Goal: Find specific page/section: Find specific page/section

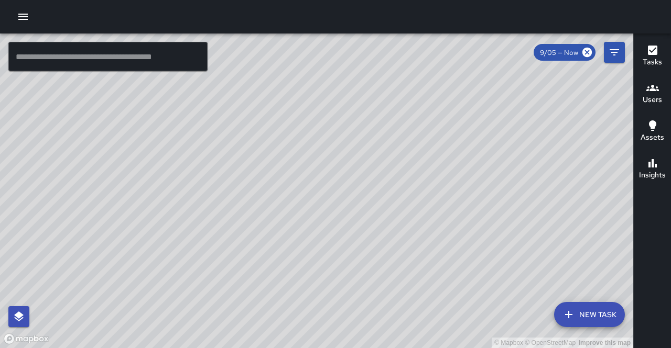
click at [518, 263] on div "© Mapbox © OpenStreetMap Improve this map" at bounding box center [316, 191] width 633 height 315
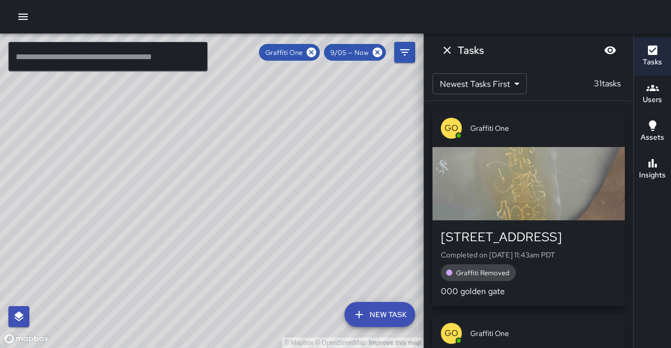
click at [580, 183] on div "button" at bounding box center [528, 183] width 192 height 73
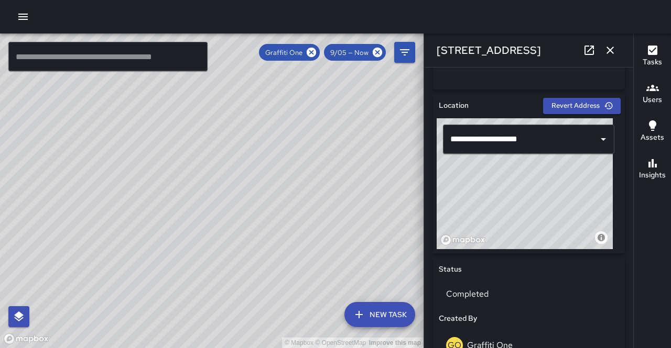
scroll to position [309, 0]
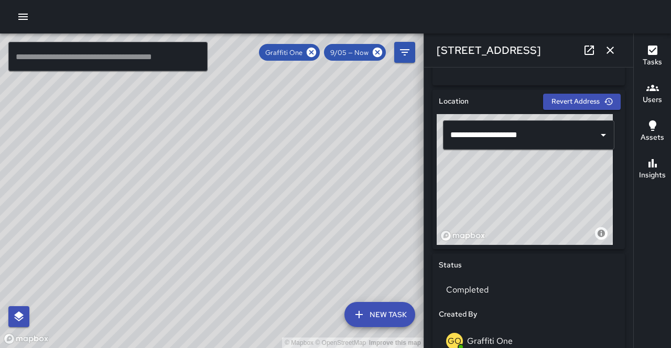
type input "**********"
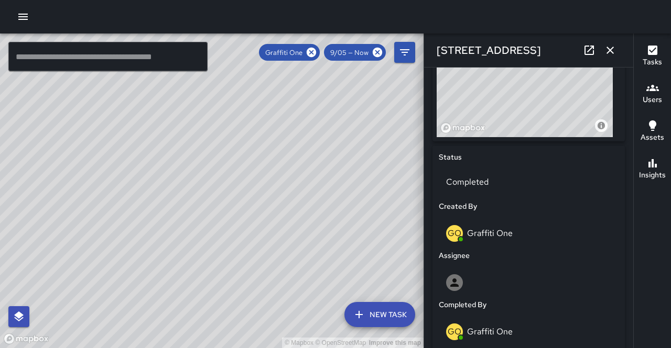
scroll to position [421, 0]
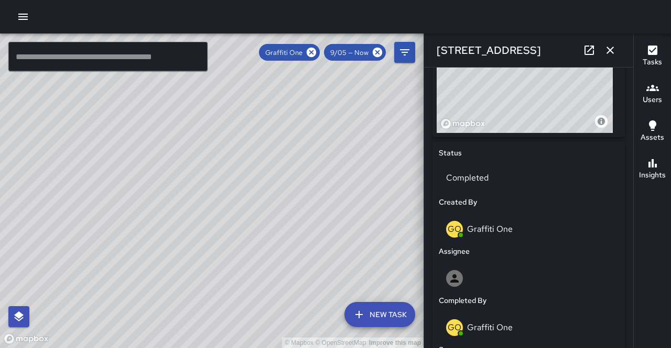
click at [260, 200] on div "© Mapbox © OpenStreetMap Improve this map" at bounding box center [211, 191] width 423 height 315
click at [210, 188] on div "© Mapbox © OpenStreetMap Improve this map" at bounding box center [211, 191] width 423 height 315
click at [212, 190] on div "© Mapbox © OpenStreetMap Improve this map" at bounding box center [211, 191] width 423 height 315
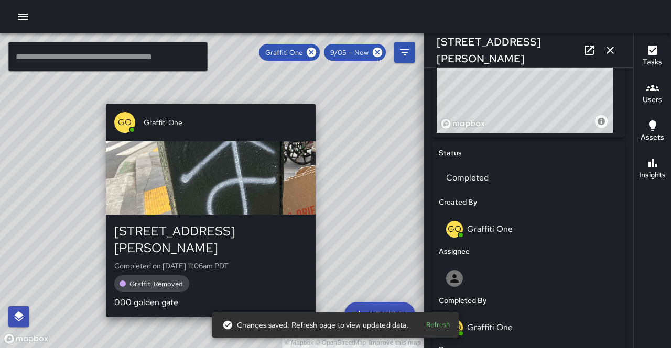
click at [172, 280] on span "Graffiti Removed" at bounding box center [156, 284] width 66 height 9
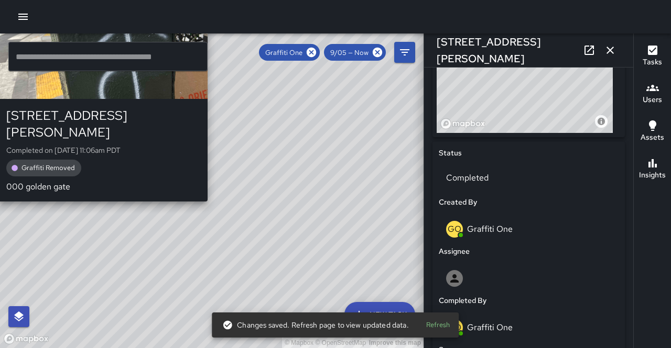
click at [52, 163] on span "Graffiti Removed" at bounding box center [48, 167] width 66 height 9
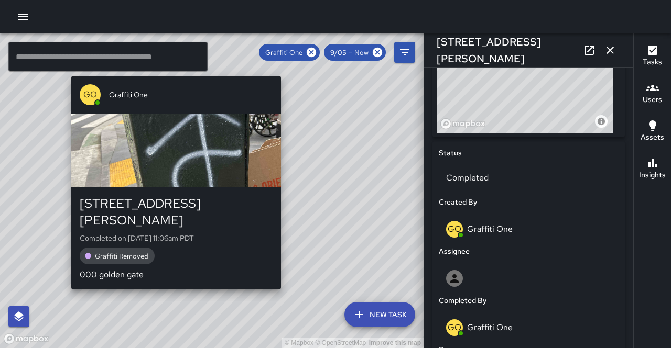
click at [127, 252] on span "Graffiti Removed" at bounding box center [122, 256] width 66 height 9
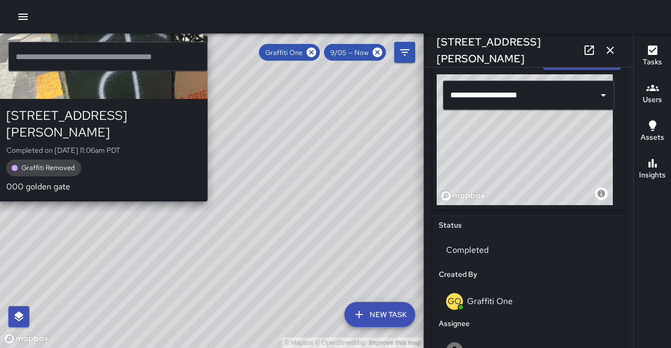
scroll to position [347, 0]
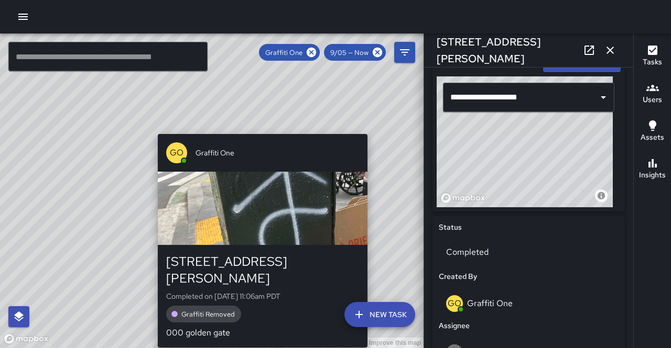
click at [270, 211] on div "button" at bounding box center [263, 208] width 210 height 73
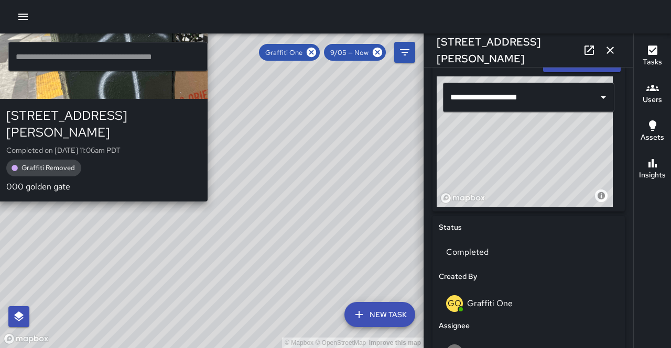
click at [205, 183] on div "[STREET_ADDRESS][PERSON_NAME] Completed on [DATE] 11:06am PDT Graffiti Removed …" at bounding box center [103, 150] width 210 height 103
click at [208, 187] on div "GO Graffiti One [STREET_ADDRESS][PERSON_NAME] Completed on [DATE] 11:06am PDT G…" at bounding box center [103, 95] width 218 height 222
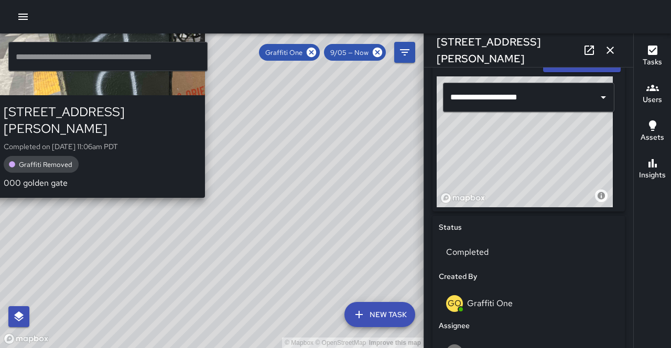
click at [56, 160] on span "Graffiti Removed" at bounding box center [46, 164] width 66 height 9
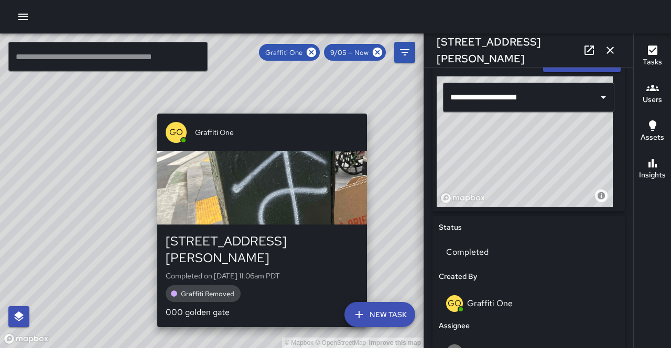
click at [179, 128] on p "GO" at bounding box center [176, 132] width 14 height 13
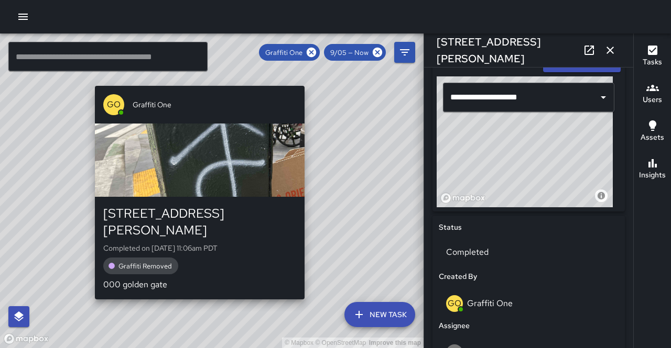
click at [153, 213] on div "[STREET_ADDRESS][PERSON_NAME]" at bounding box center [199, 222] width 193 height 34
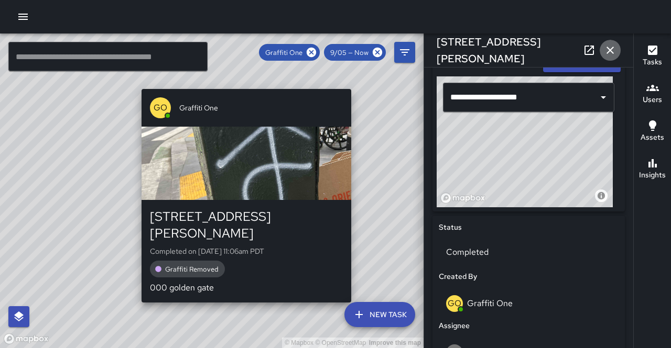
click at [611, 52] on icon "button" at bounding box center [609, 50] width 7 height 7
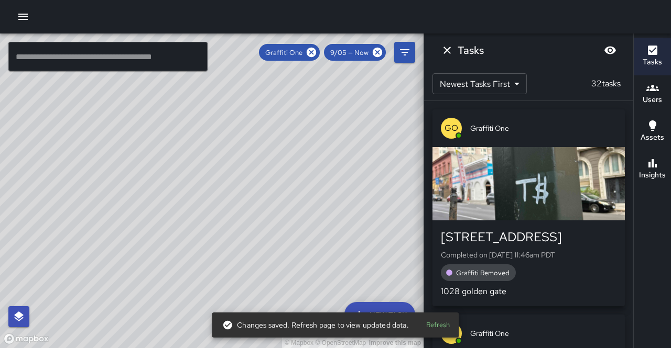
click at [556, 177] on div "button" at bounding box center [528, 183] width 192 height 73
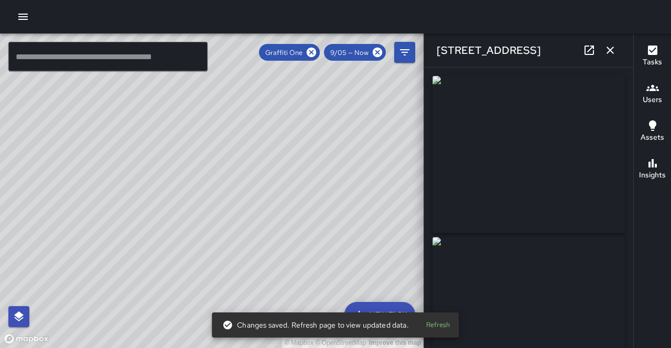
type input "**********"
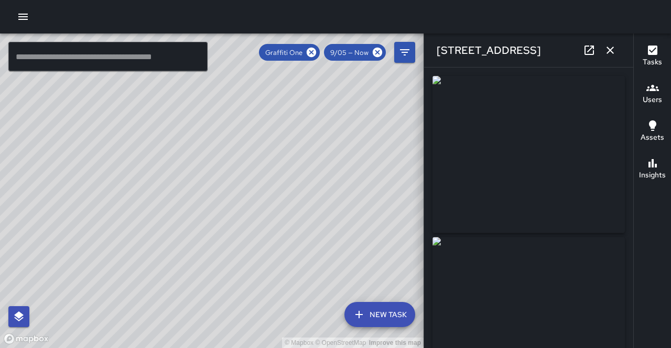
click at [248, 243] on div "© Mapbox © OpenStreetMap Improve this map" at bounding box center [211, 191] width 423 height 315
click at [214, 190] on div "© Mapbox © OpenStreetMap Improve this map" at bounding box center [211, 191] width 423 height 315
click at [211, 192] on div "© Mapbox © OpenStreetMap Improve this map" at bounding box center [211, 191] width 423 height 315
click at [206, 193] on div "© Mapbox © OpenStreetMap Improve this map" at bounding box center [211, 191] width 423 height 315
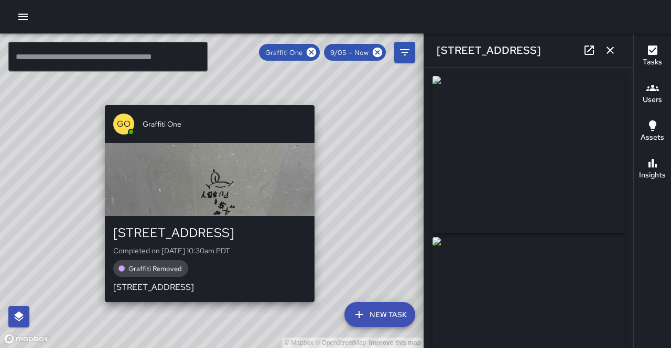
click at [161, 272] on span "Graffiti Removed" at bounding box center [155, 269] width 66 height 9
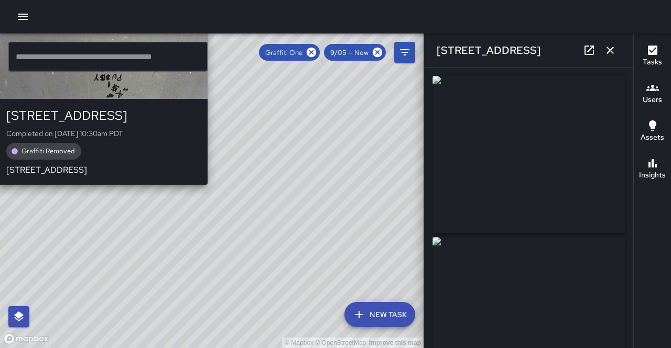
click at [263, 172] on div "© Mapbox © OpenStreetMap Improve this map GO Graffiti [GEOGRAPHIC_DATA][STREET_…" at bounding box center [211, 191] width 423 height 315
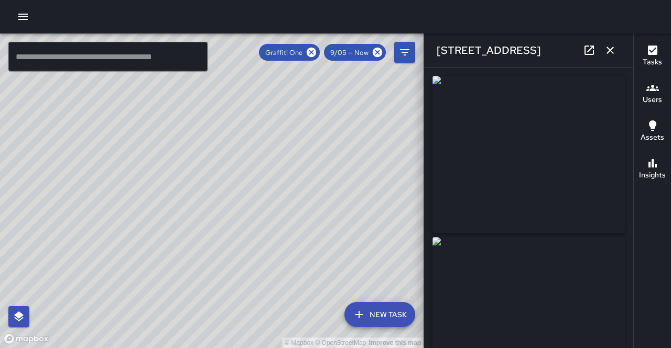
click at [202, 188] on div "© Mapbox © OpenStreetMap Improve this map" at bounding box center [211, 191] width 423 height 315
click at [208, 193] on div "© Mapbox © OpenStreetMap Improve this map" at bounding box center [211, 191] width 423 height 315
click at [211, 194] on div "© Mapbox © OpenStreetMap Improve this map" at bounding box center [211, 191] width 423 height 315
click at [214, 197] on div "© Mapbox © OpenStreetMap Improve this map" at bounding box center [211, 191] width 423 height 315
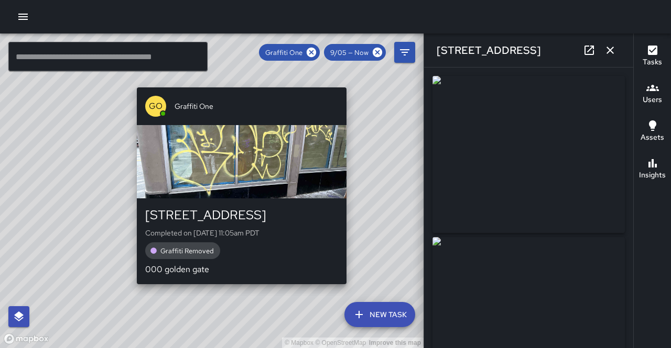
click at [384, 224] on div "© Mapbox © OpenStreetMap Improve this map GO Graffiti [GEOGRAPHIC_DATA][STREET_…" at bounding box center [211, 191] width 423 height 315
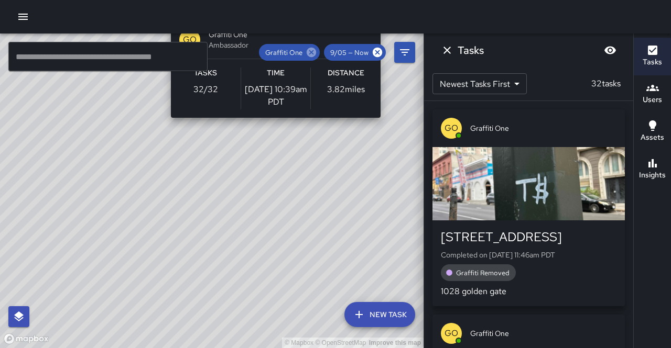
click at [314, 56] on icon at bounding box center [310, 52] width 9 height 9
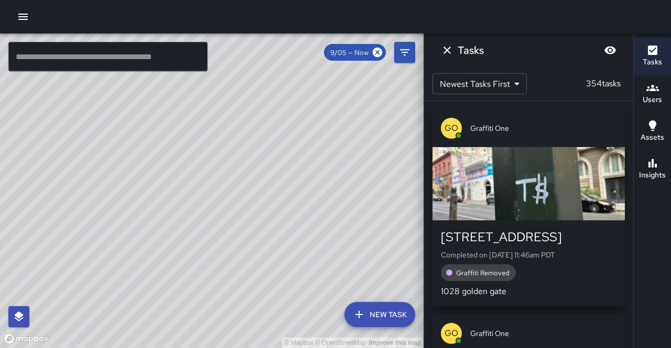
click at [396, 224] on div "© Mapbox © OpenStreetMap Improve this map" at bounding box center [211, 191] width 423 height 315
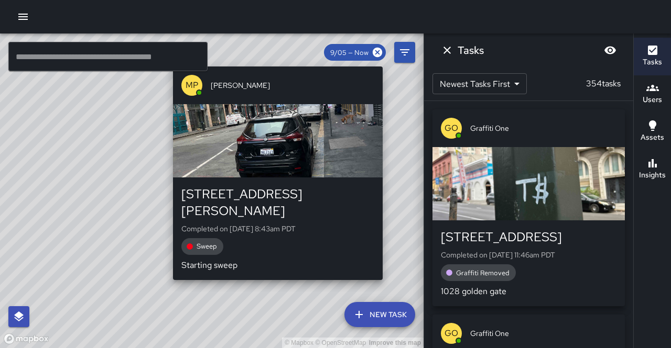
click at [383, 266] on div "MP [PERSON_NAME] [STREET_ADDRESS][PERSON_NAME] Completed on [DATE] 8:43am PDT S…" at bounding box center [278, 173] width 218 height 222
click at [380, 262] on div "[STREET_ADDRESS][PERSON_NAME] Completed on [DATE] 8:43am PDT Sweep Starting swe…" at bounding box center [278, 229] width 210 height 103
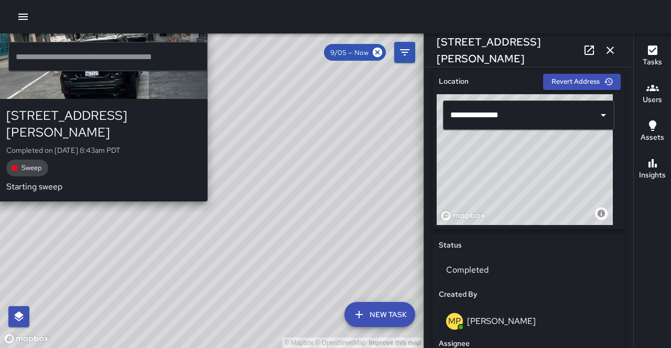
scroll to position [330, 0]
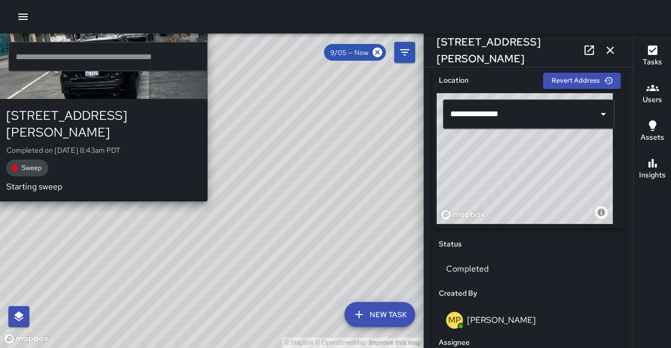
type input "**********"
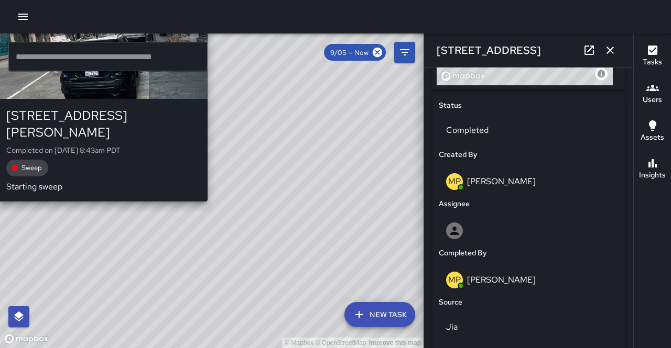
scroll to position [471, 0]
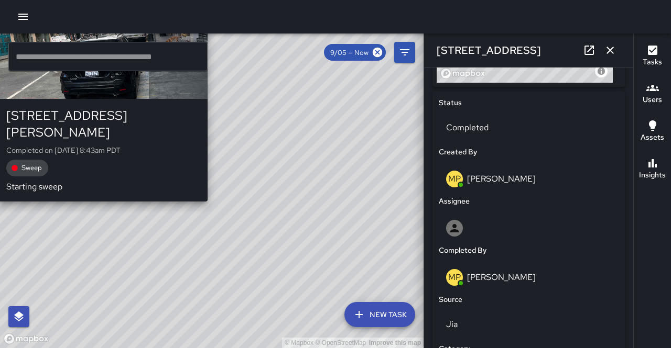
click at [610, 50] on icon "button" at bounding box center [609, 50] width 7 height 7
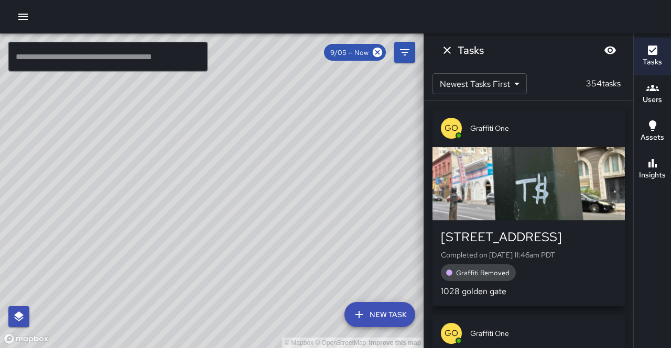
click at [456, 48] on button "Dismiss" at bounding box center [446, 50] width 21 height 21
